Goal: Book appointment/travel/reservation

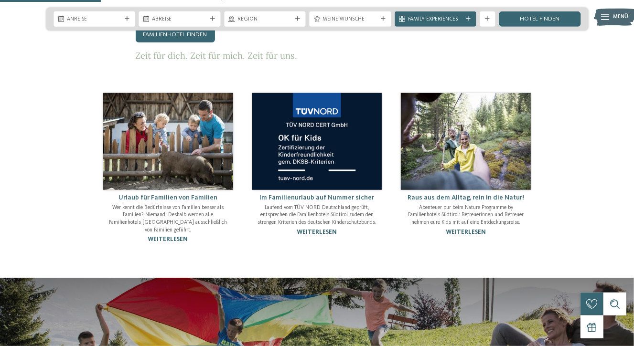
scroll to position [555, 0]
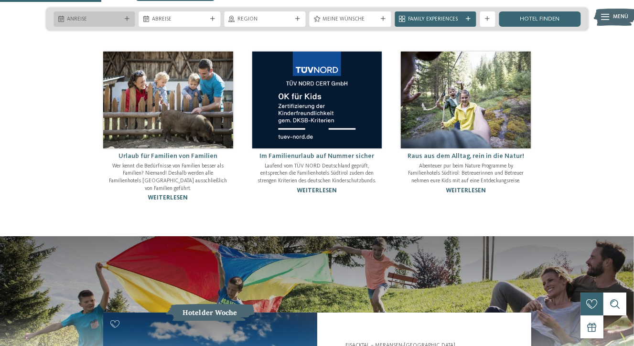
click at [84, 16] on span "Anreise" at bounding box center [94, 20] width 55 height 8
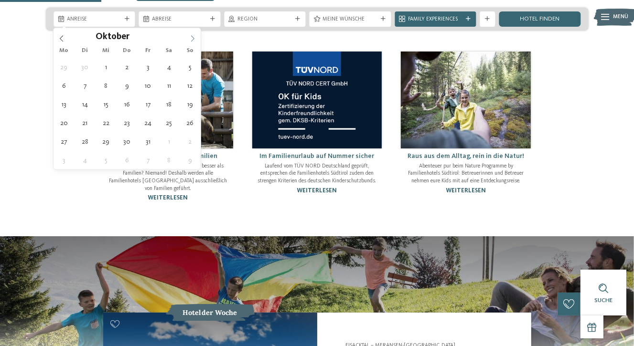
click at [193, 41] on icon at bounding box center [192, 38] width 7 height 7
type div "[DATE]"
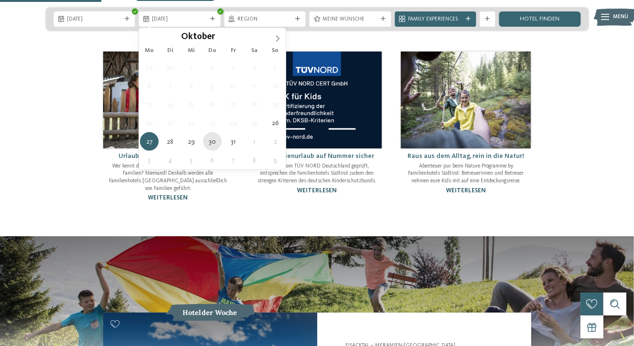
type div "[DATE]"
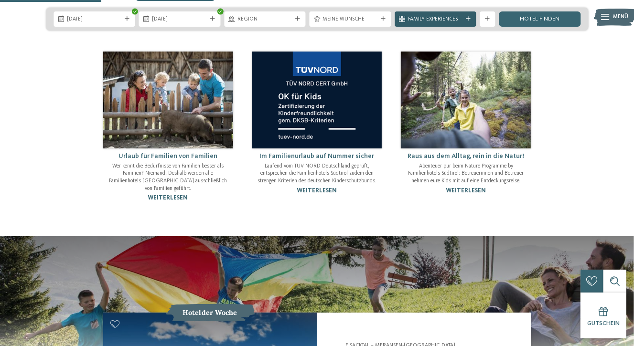
click at [449, 17] on span "Family Experiences" at bounding box center [435, 20] width 55 height 8
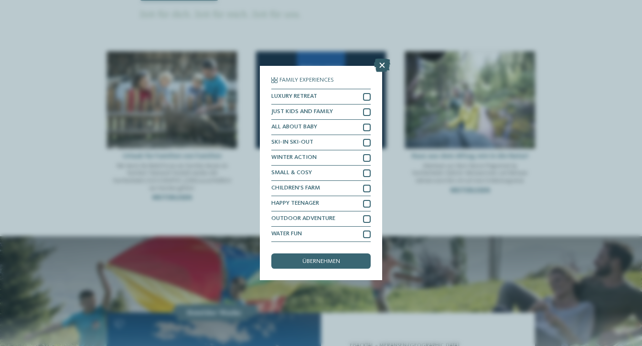
click at [376, 63] on icon at bounding box center [382, 65] width 16 height 13
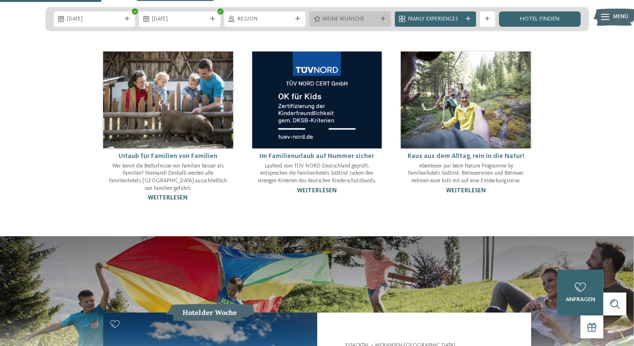
click at [366, 25] on div "Meine Wünsche" at bounding box center [351, 18] width 82 height 15
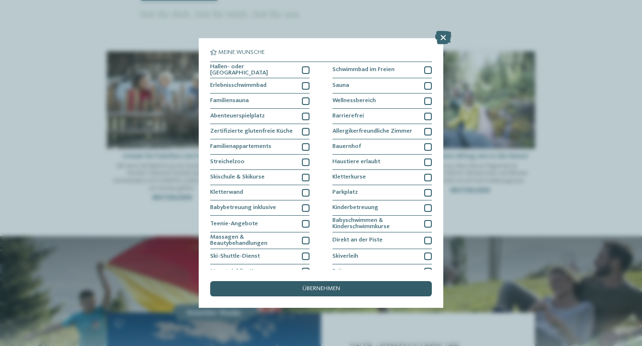
click at [355, 289] on div "übernehmen" at bounding box center [321, 288] width 222 height 15
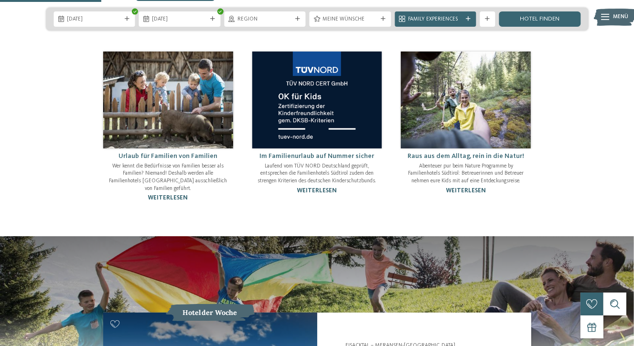
click at [540, 11] on div "26.10.2025 30.10.2025" at bounding box center [317, 19] width 542 height 23
click at [546, 22] on link "Hotel finden" at bounding box center [540, 18] width 82 height 15
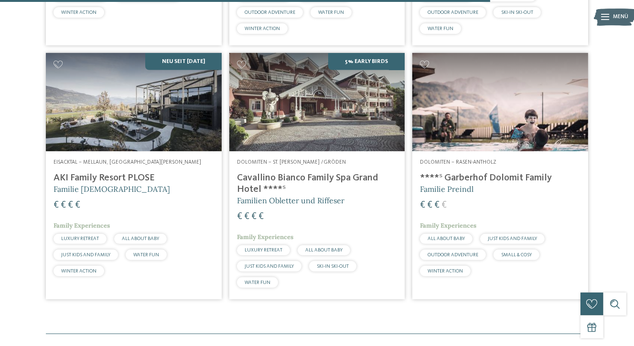
scroll to position [1447, 0]
